Goal: Information Seeking & Learning: Learn about a topic

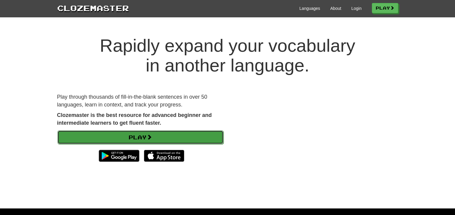
click at [181, 136] on link "Play" at bounding box center [140, 138] width 166 height 14
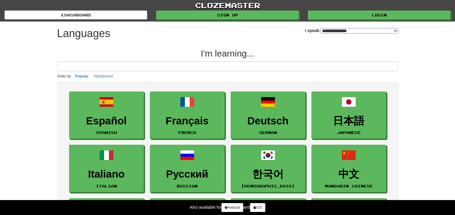
select select "*******"
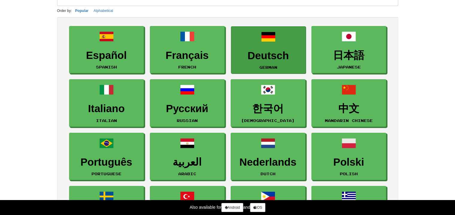
scroll to position [65, 0]
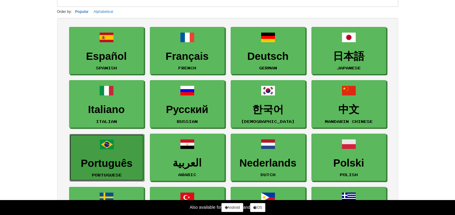
click at [120, 164] on h3 "Português" at bounding box center [107, 164] width 68 height 12
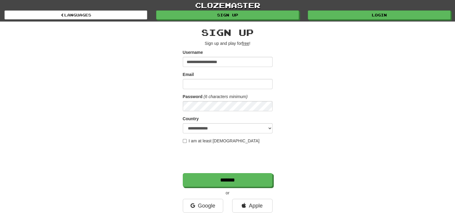
type input "**********"
click at [227, 61] on input "**********" at bounding box center [228, 62] width 90 height 10
type input "*****"
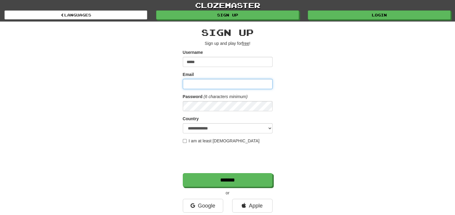
click at [217, 84] on input "Email" at bounding box center [228, 84] width 90 height 10
paste input "**********"
type input "**********"
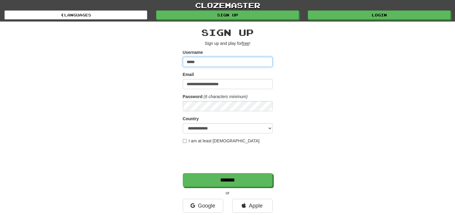
drag, startPoint x: 201, startPoint y: 60, endPoint x: 105, endPoint y: 57, distance: 96.4
click at [105, 57] on div "**********" at bounding box center [228, 126] width 350 height 209
type input "**********"
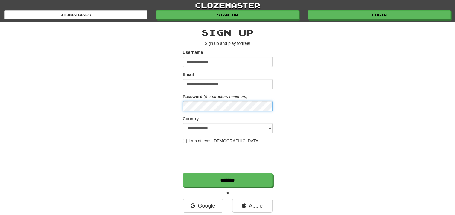
click at [167, 111] on div "**********" at bounding box center [228, 126] width 350 height 209
click at [200, 139] on label "I am at least 16 years old" at bounding box center [221, 141] width 77 height 6
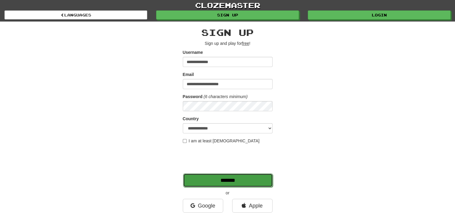
click at [210, 178] on input "*******" at bounding box center [228, 181] width 90 height 14
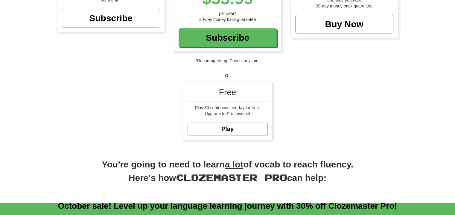
scroll to position [142, 0]
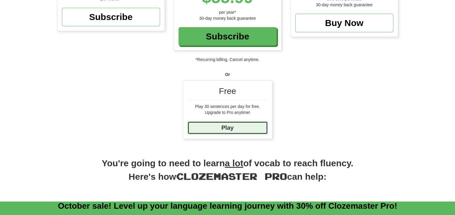
click at [245, 127] on link "Play" at bounding box center [228, 128] width 80 height 13
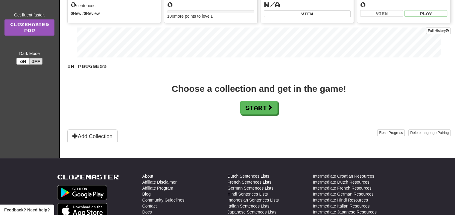
scroll to position [85, 0]
click at [268, 105] on button "Start" at bounding box center [259, 108] width 37 height 14
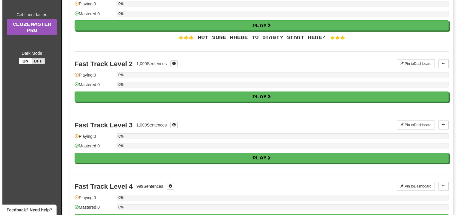
scroll to position [0, 0]
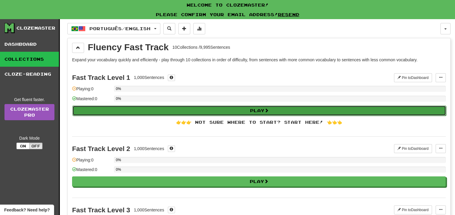
click at [200, 110] on button "Play" at bounding box center [259, 111] width 374 height 10
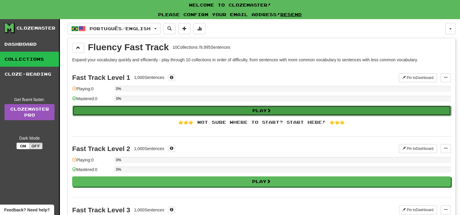
select select "**"
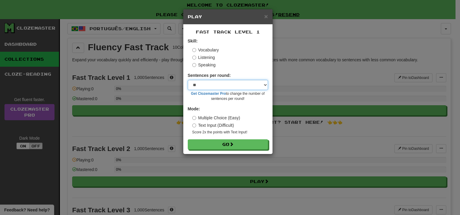
click at [242, 85] on select "* ** ** ** ** ** *** ********" at bounding box center [228, 85] width 80 height 10
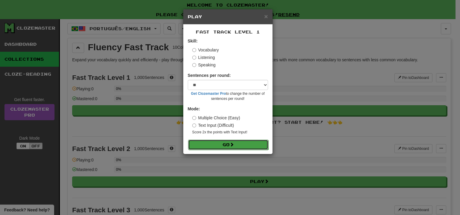
click at [243, 145] on button "Go" at bounding box center [228, 145] width 80 height 10
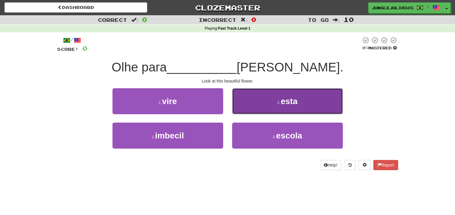
click at [277, 105] on button "2 . esta" at bounding box center [287, 101] width 111 height 26
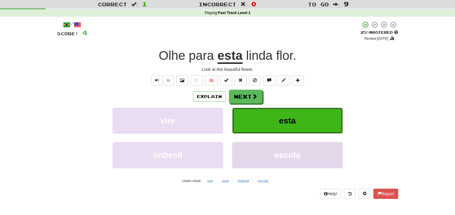
scroll to position [16, 0]
drag, startPoint x: 289, startPoint y: 157, endPoint x: 435, endPoint y: 145, distance: 147.2
click at [435, 145] on div "Correct : 1 Incorrect : 0 To go : 9 Playing : Fast Track Level 1 / Score: 4 + 4…" at bounding box center [227, 104] width 455 height 208
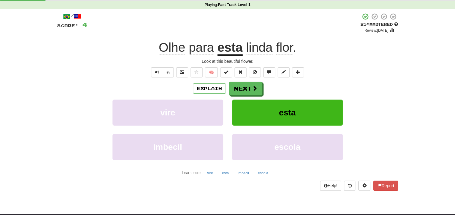
scroll to position [20, 0]
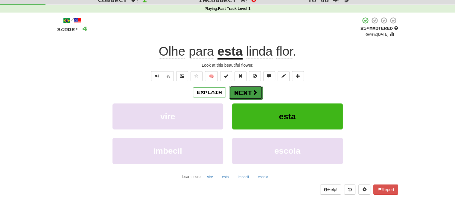
click at [247, 92] on button "Next" at bounding box center [246, 93] width 34 height 14
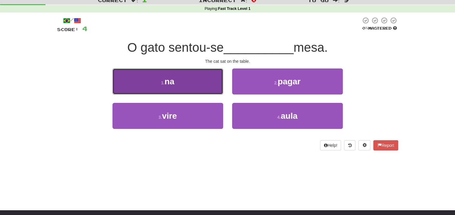
click at [202, 83] on button "1 . na" at bounding box center [168, 82] width 111 height 26
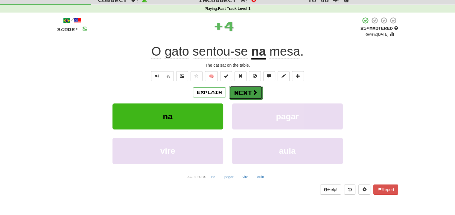
click at [245, 95] on button "Next" at bounding box center [246, 93] width 34 height 14
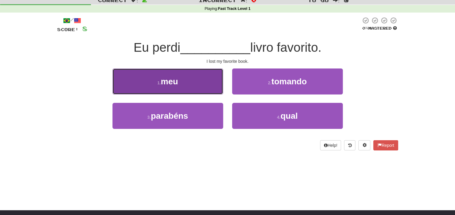
click at [196, 84] on button "1 . meu" at bounding box center [168, 82] width 111 height 26
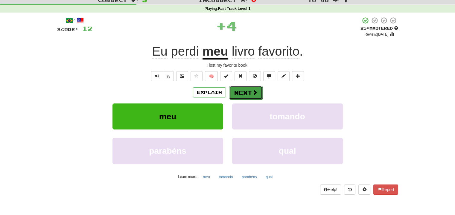
click at [233, 92] on button "Next" at bounding box center [246, 93] width 34 height 14
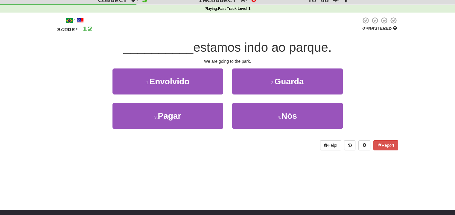
scroll to position [6, 0]
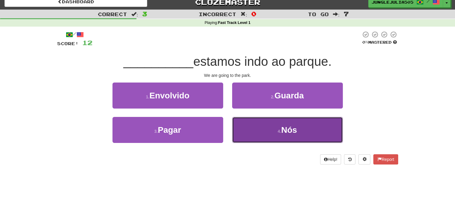
click at [248, 132] on button "4 . Nós" at bounding box center [287, 130] width 111 height 26
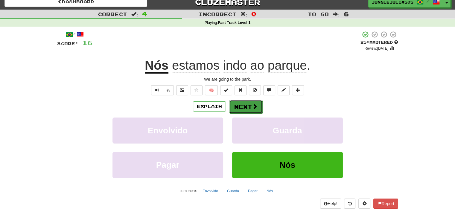
click at [253, 103] on button "Next" at bounding box center [246, 107] width 34 height 14
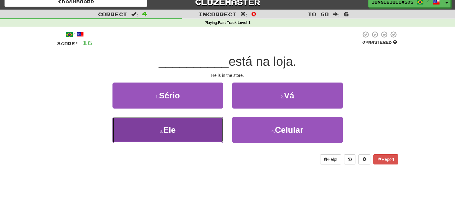
click at [202, 121] on button "3 . Ele" at bounding box center [168, 130] width 111 height 26
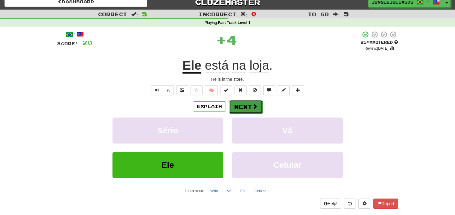
click at [253, 105] on span at bounding box center [254, 106] width 5 height 5
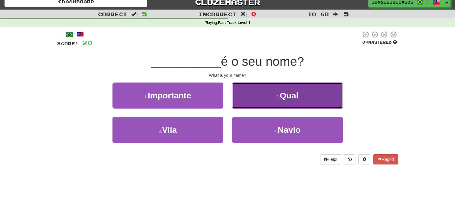
click at [269, 97] on button "2 . Qual" at bounding box center [287, 96] width 111 height 26
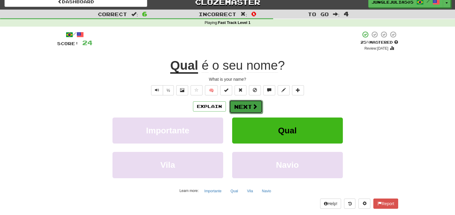
click at [244, 110] on button "Next" at bounding box center [246, 107] width 34 height 14
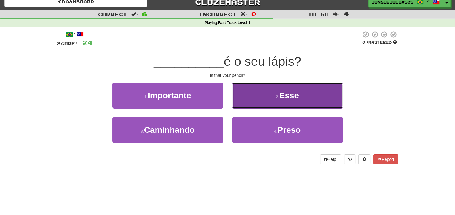
click at [278, 95] on small "2 ." at bounding box center [278, 97] width 4 height 5
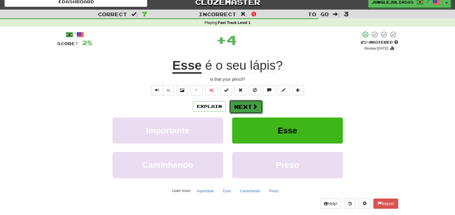
click at [245, 112] on button "Next" at bounding box center [246, 107] width 34 height 14
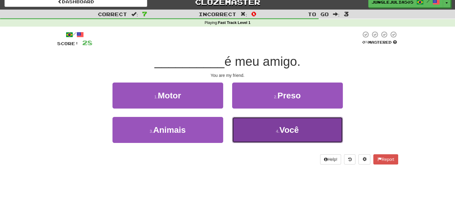
click at [293, 128] on span "Você" at bounding box center [289, 129] width 19 height 9
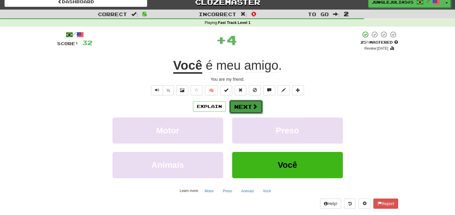
click at [243, 107] on button "Next" at bounding box center [246, 107] width 34 height 14
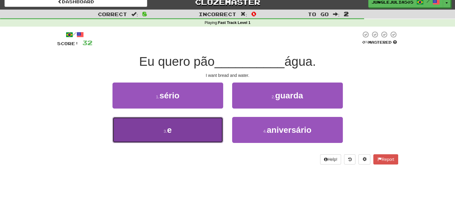
click at [206, 132] on button "3 . e" at bounding box center [168, 130] width 111 height 26
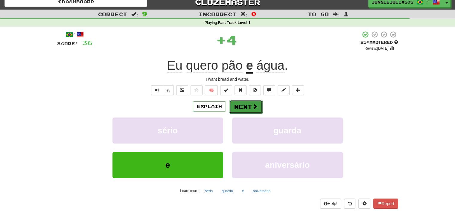
click at [243, 108] on button "Next" at bounding box center [246, 107] width 34 height 14
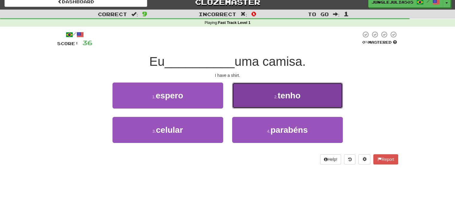
click at [273, 101] on button "2 . tenho" at bounding box center [287, 96] width 111 height 26
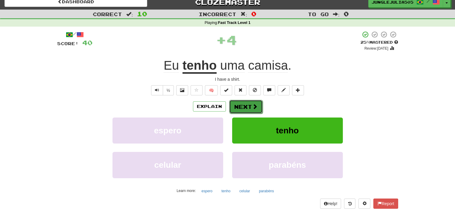
click at [255, 105] on span at bounding box center [254, 106] width 5 height 5
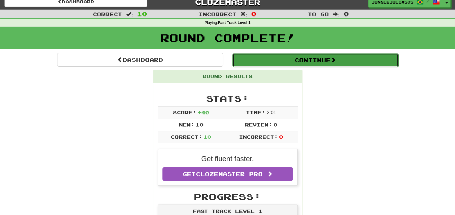
click at [335, 58] on span at bounding box center [333, 59] width 5 height 5
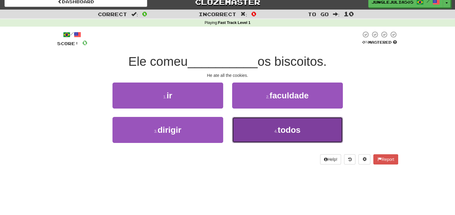
click at [292, 131] on span "todos" at bounding box center [289, 129] width 23 height 9
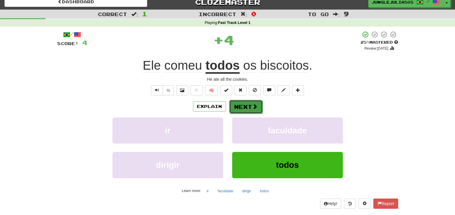
click at [253, 103] on button "Next" at bounding box center [246, 107] width 34 height 14
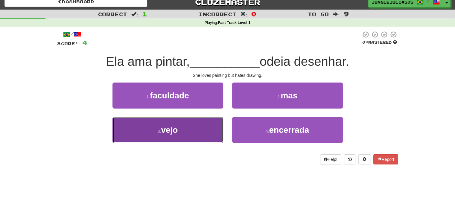
click at [198, 131] on button "3 . vejo" at bounding box center [168, 130] width 111 height 26
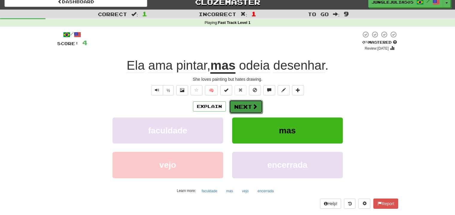
click at [251, 106] on button "Next" at bounding box center [246, 107] width 34 height 14
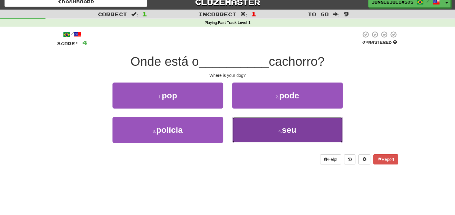
click at [266, 129] on button "4 . seu" at bounding box center [287, 130] width 111 height 26
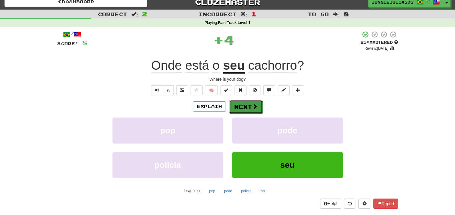
click at [249, 104] on button "Next" at bounding box center [246, 107] width 34 height 14
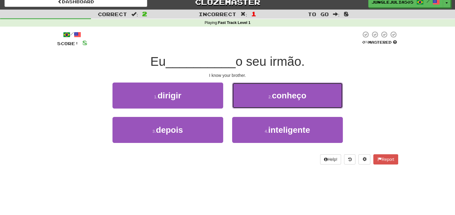
click at [249, 104] on button "2 . conheço" at bounding box center [287, 96] width 111 height 26
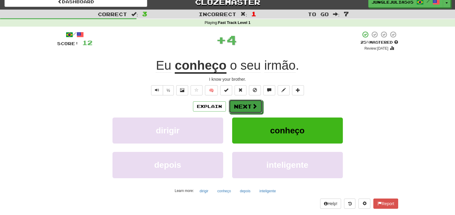
click at [249, 104] on button "Next" at bounding box center [246, 107] width 34 height 14
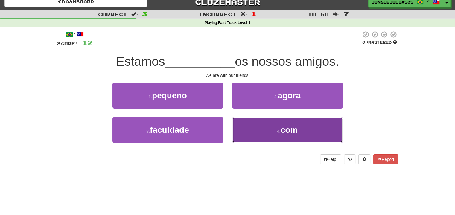
click at [277, 133] on small "4 ." at bounding box center [279, 131] width 4 height 5
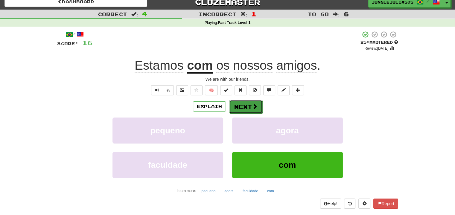
click at [250, 105] on button "Next" at bounding box center [246, 107] width 34 height 14
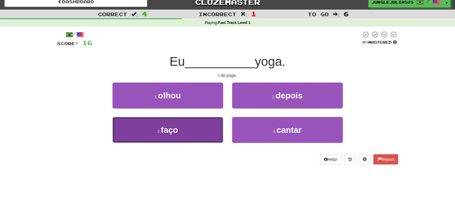
click at [206, 140] on button "3 . faço" at bounding box center [168, 130] width 111 height 26
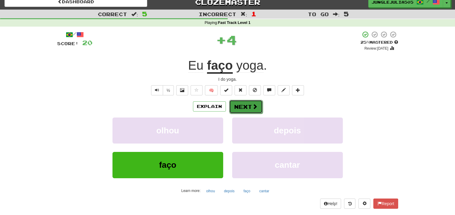
click at [248, 108] on button "Next" at bounding box center [246, 107] width 34 height 14
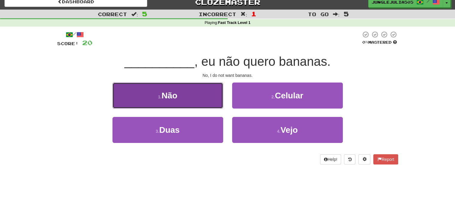
click at [206, 99] on button "1 . Não" at bounding box center [168, 96] width 111 height 26
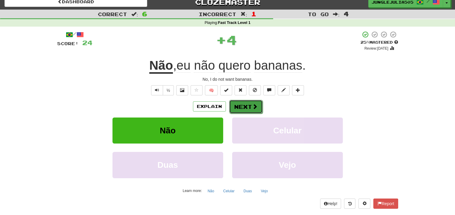
click at [251, 104] on button "Next" at bounding box center [246, 107] width 34 height 14
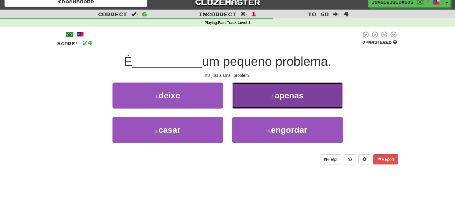
click at [281, 89] on button "2 . apenas" at bounding box center [287, 96] width 111 height 26
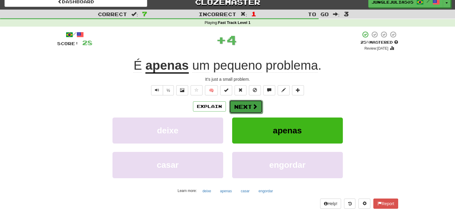
click at [251, 104] on button "Next" at bounding box center [246, 107] width 34 height 14
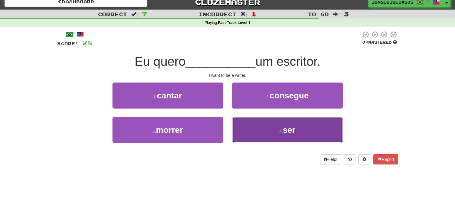
click at [266, 126] on button "4 . ser" at bounding box center [287, 130] width 111 height 26
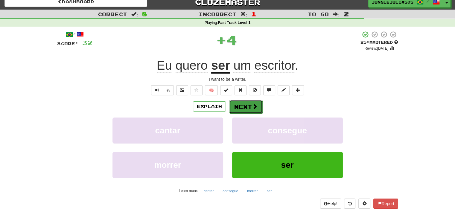
click at [245, 105] on button "Next" at bounding box center [246, 107] width 34 height 14
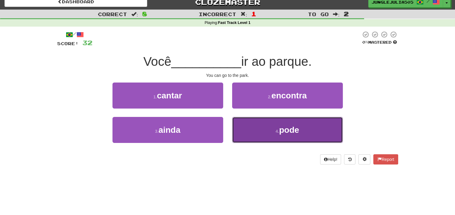
click at [262, 125] on button "4 . pode" at bounding box center [287, 130] width 111 height 26
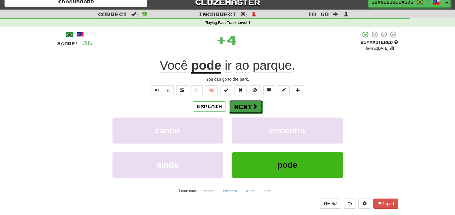
click at [255, 104] on span at bounding box center [254, 106] width 5 height 5
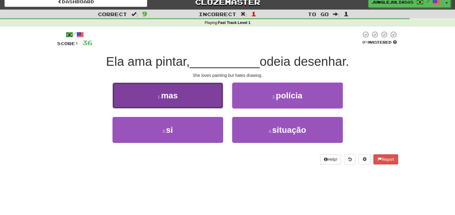
click at [202, 95] on button "1 . mas" at bounding box center [168, 96] width 111 height 26
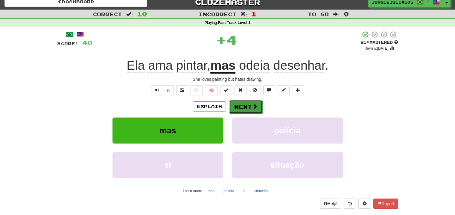
click at [243, 107] on button "Next" at bounding box center [246, 107] width 34 height 14
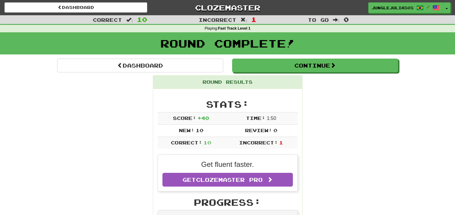
scroll to position [0, 0]
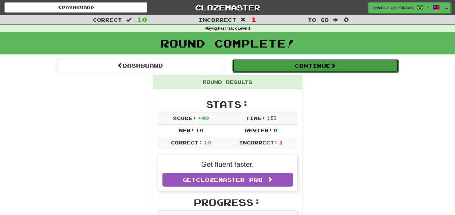
click at [305, 65] on button "Continue" at bounding box center [316, 66] width 166 height 14
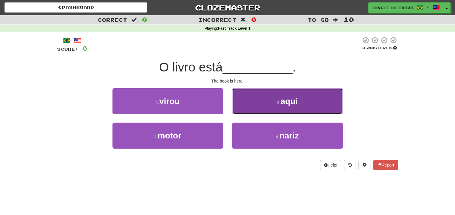
click at [292, 95] on button "2 . aqui" at bounding box center [287, 101] width 111 height 26
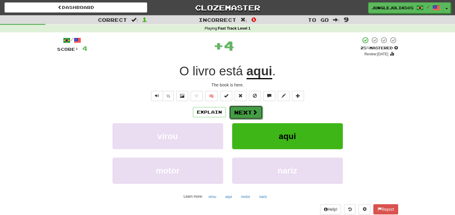
click at [252, 113] on span at bounding box center [254, 112] width 5 height 5
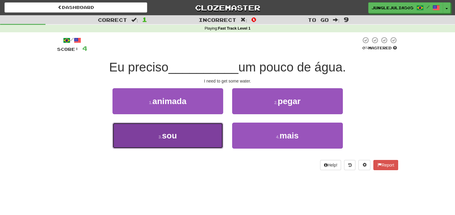
click at [169, 132] on span "sou" at bounding box center [169, 135] width 15 height 9
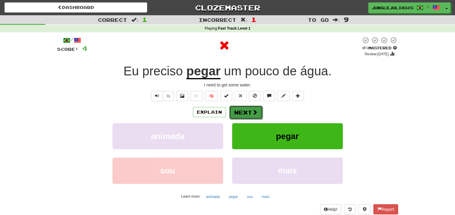
click at [253, 114] on span at bounding box center [254, 112] width 5 height 5
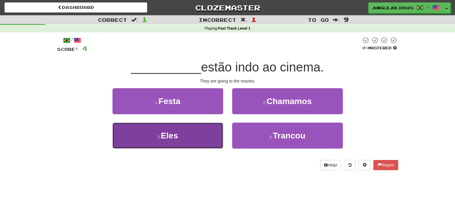
click at [205, 138] on button "3 . Eles" at bounding box center [168, 136] width 111 height 26
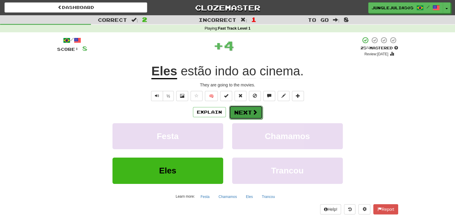
click at [253, 112] on span at bounding box center [254, 112] width 5 height 5
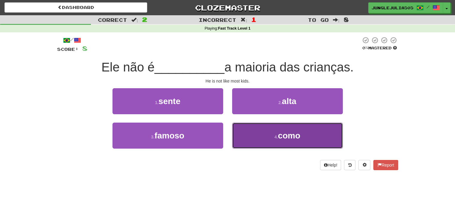
click at [286, 141] on button "4 . como" at bounding box center [287, 136] width 111 height 26
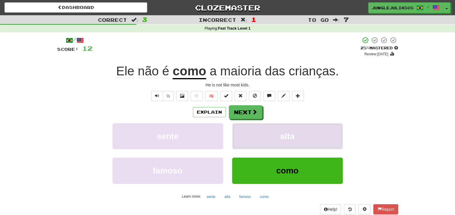
drag, startPoint x: 286, startPoint y: 141, endPoint x: 290, endPoint y: 129, distance: 12.8
click at [290, 129] on button "alta" at bounding box center [287, 136] width 111 height 26
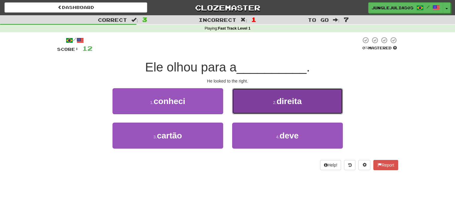
click at [278, 95] on button "2 . direita" at bounding box center [287, 101] width 111 height 26
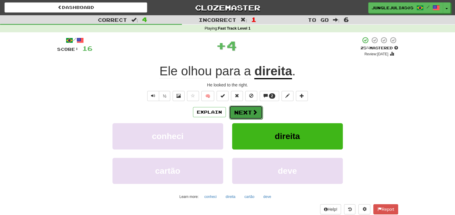
click at [256, 111] on span at bounding box center [254, 112] width 5 height 5
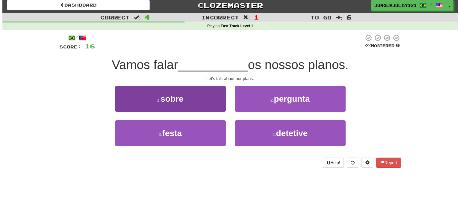
scroll to position [2, 0]
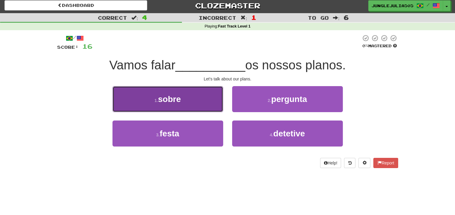
click at [221, 93] on button "1 . sobre" at bounding box center [168, 99] width 111 height 26
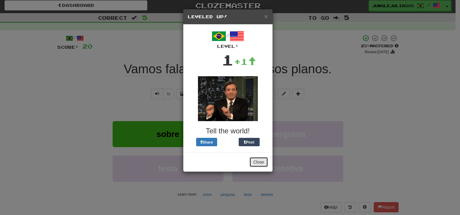
click at [259, 165] on button "Close" at bounding box center [258, 162] width 19 height 10
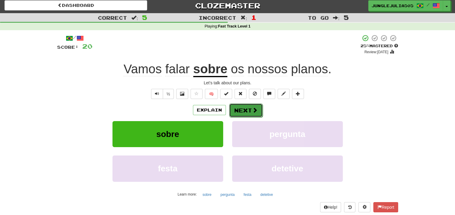
click at [248, 115] on button "Next" at bounding box center [246, 111] width 34 height 14
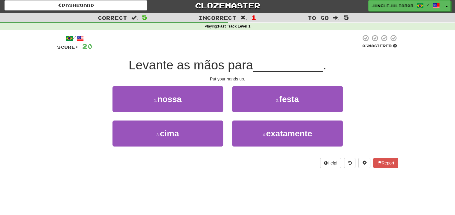
click at [192, 77] on div "Put your hands up." at bounding box center [227, 79] width 341 height 6
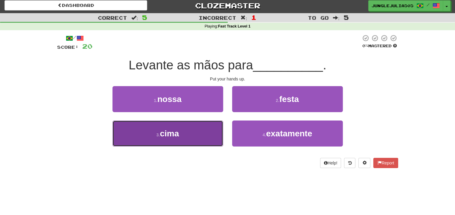
click at [194, 128] on button "3 . cima" at bounding box center [168, 134] width 111 height 26
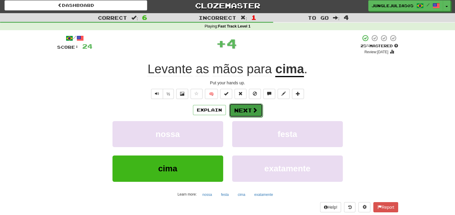
click at [256, 107] on span at bounding box center [254, 109] width 5 height 5
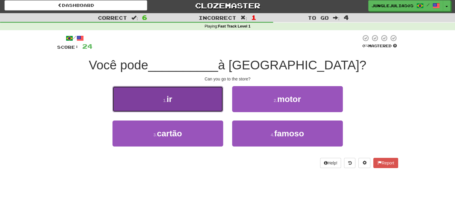
click at [189, 98] on button "1 . ir" at bounding box center [168, 99] width 111 height 26
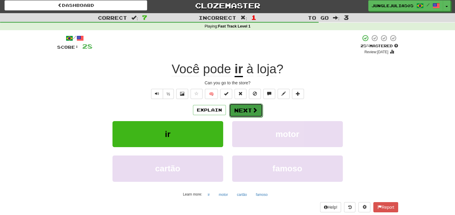
click at [244, 112] on button "Next" at bounding box center [246, 111] width 34 height 14
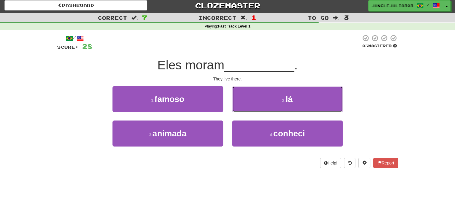
click at [244, 112] on button "2 . lá" at bounding box center [287, 99] width 111 height 26
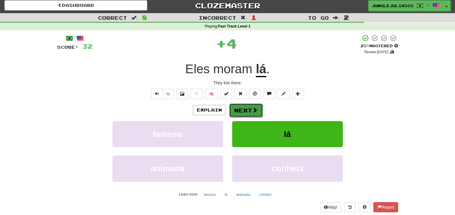
click at [241, 112] on button "Next" at bounding box center [246, 111] width 34 height 14
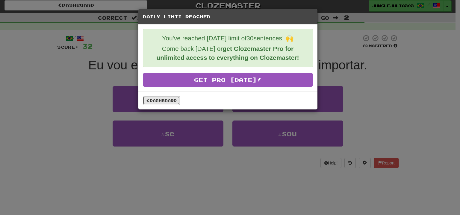
click at [164, 97] on link "Dashboard" at bounding box center [161, 100] width 37 height 9
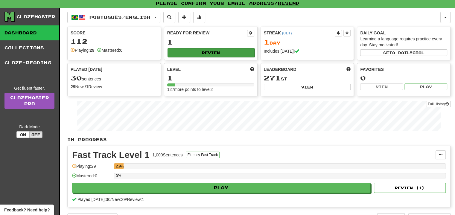
scroll to position [1, 0]
